Goal: Transaction & Acquisition: Purchase product/service

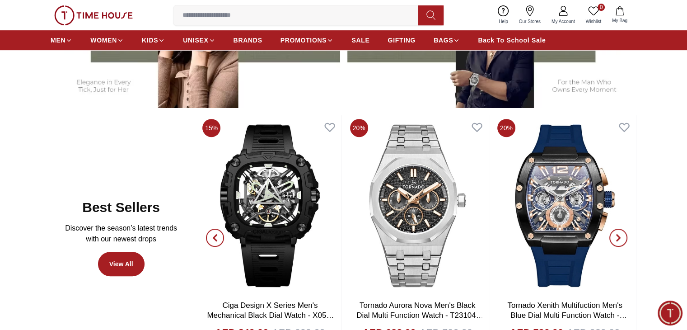
scroll to position [397, 0]
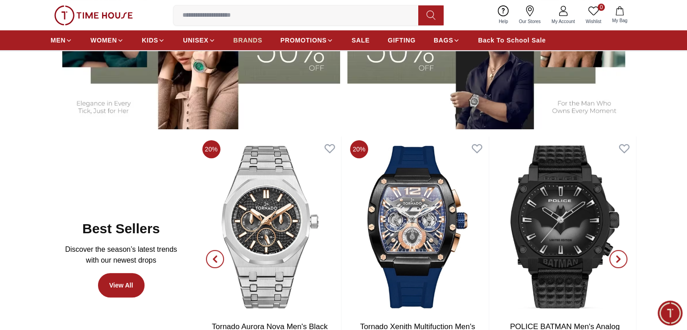
click at [249, 38] on span "BRANDS" at bounding box center [247, 40] width 29 height 9
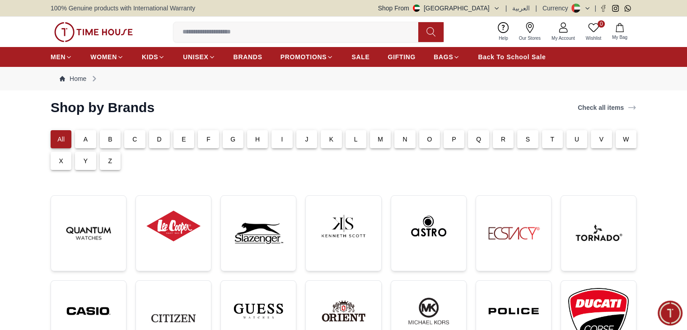
click at [60, 138] on p "All" at bounding box center [60, 139] width 7 height 9
click at [62, 139] on p "All" at bounding box center [60, 139] width 7 height 9
click at [554, 143] on div "T" at bounding box center [552, 139] width 21 height 18
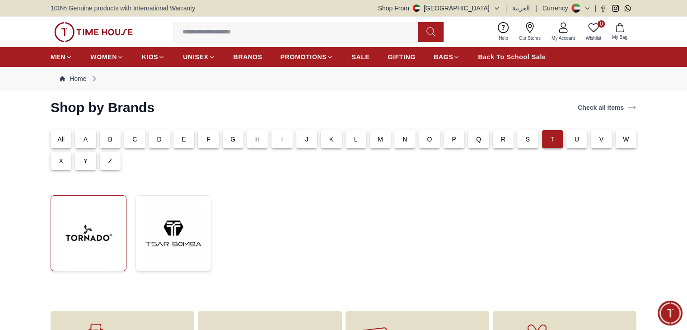
click at [92, 233] on img at bounding box center [88, 233] width 60 height 60
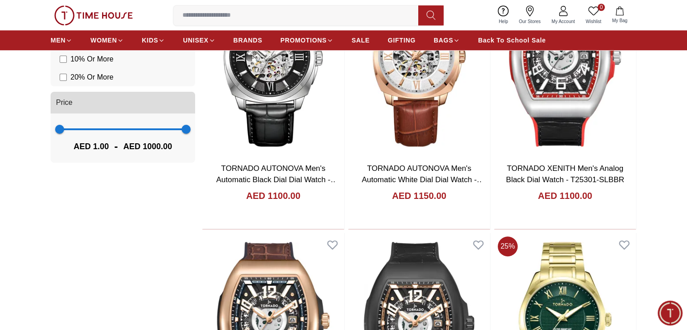
scroll to position [767, 0]
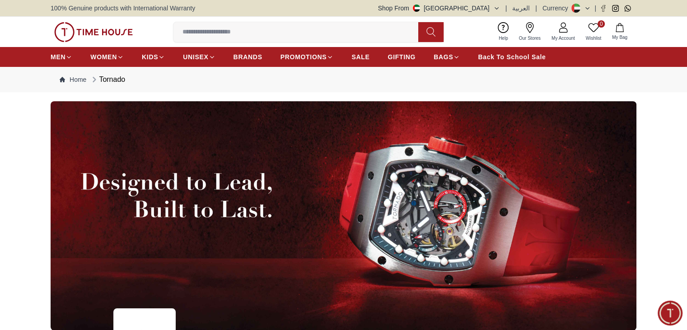
click at [496, 9] on button "Shop From [GEOGRAPHIC_DATA]" at bounding box center [439, 8] width 122 height 9
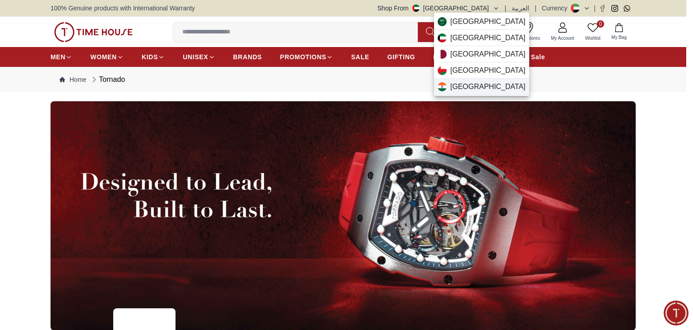
click at [461, 85] on span "[GEOGRAPHIC_DATA]" at bounding box center [488, 86] width 75 height 11
